Goal: Task Accomplishment & Management: Manage account settings

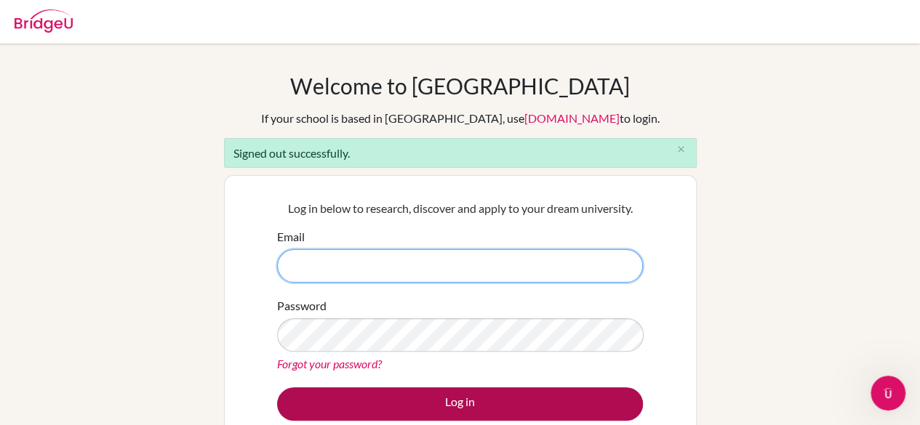
type input "[PERSON_NAME][EMAIL_ADDRESS][PERSON_NAME][DOMAIN_NAME]"
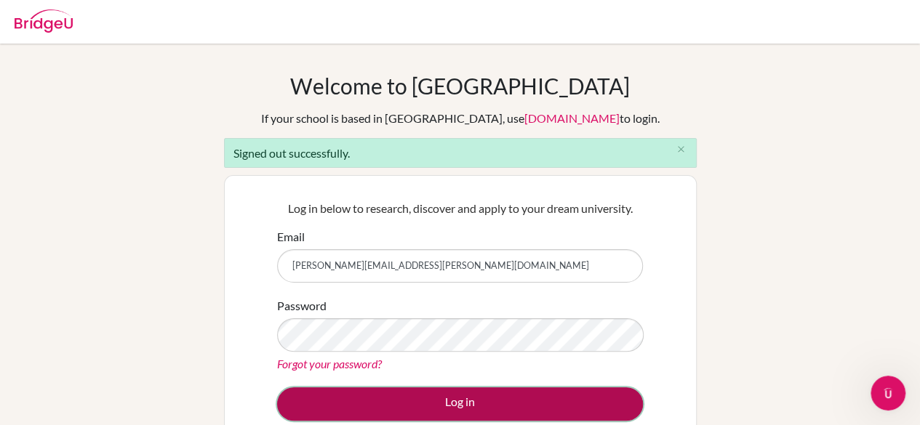
click at [432, 396] on button "Log in" at bounding box center [460, 404] width 366 height 33
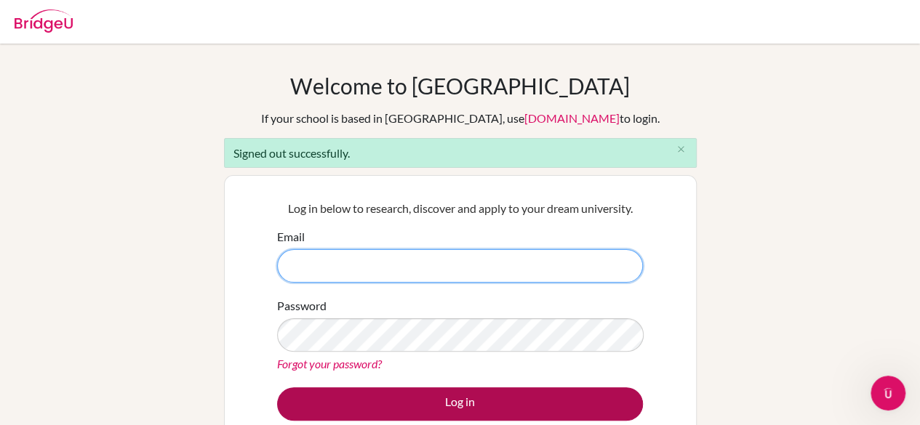
type input "gustavo.nepomuceno.2026@pupil.stfrancis.com.br"
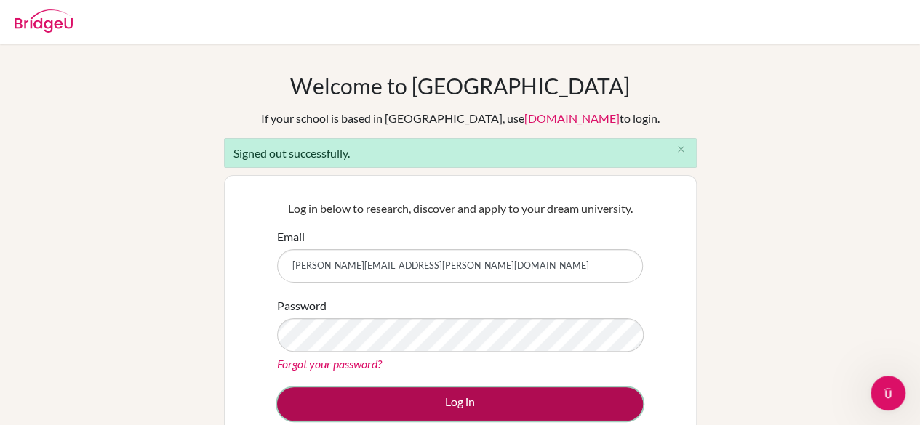
click at [457, 391] on button "Log in" at bounding box center [460, 404] width 366 height 33
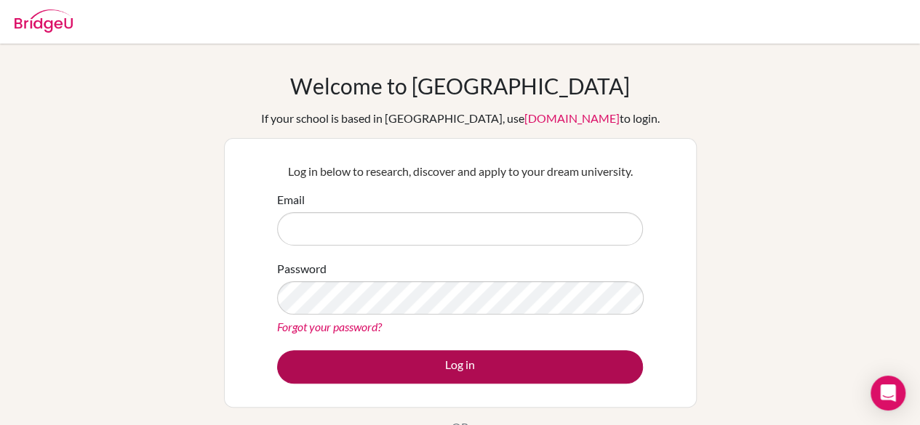
type input "[PERSON_NAME][EMAIL_ADDRESS][PERSON_NAME][DOMAIN_NAME]"
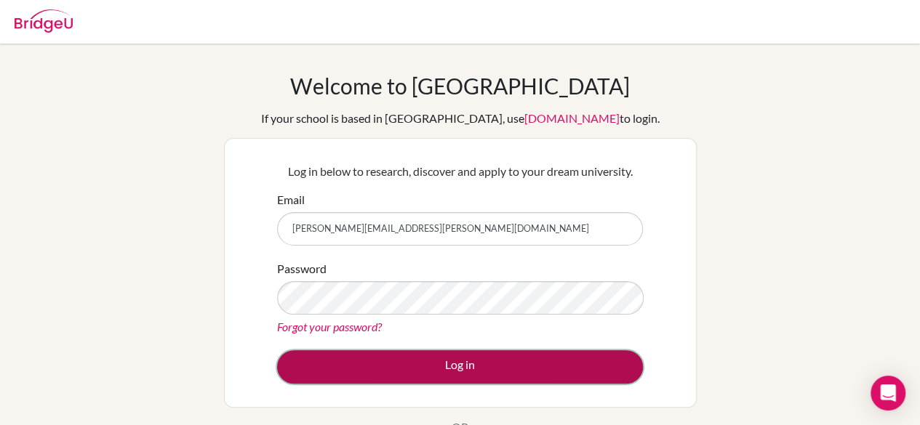
click at [432, 372] on button "Log in" at bounding box center [460, 366] width 366 height 33
